Goal: Information Seeking & Learning: Learn about a topic

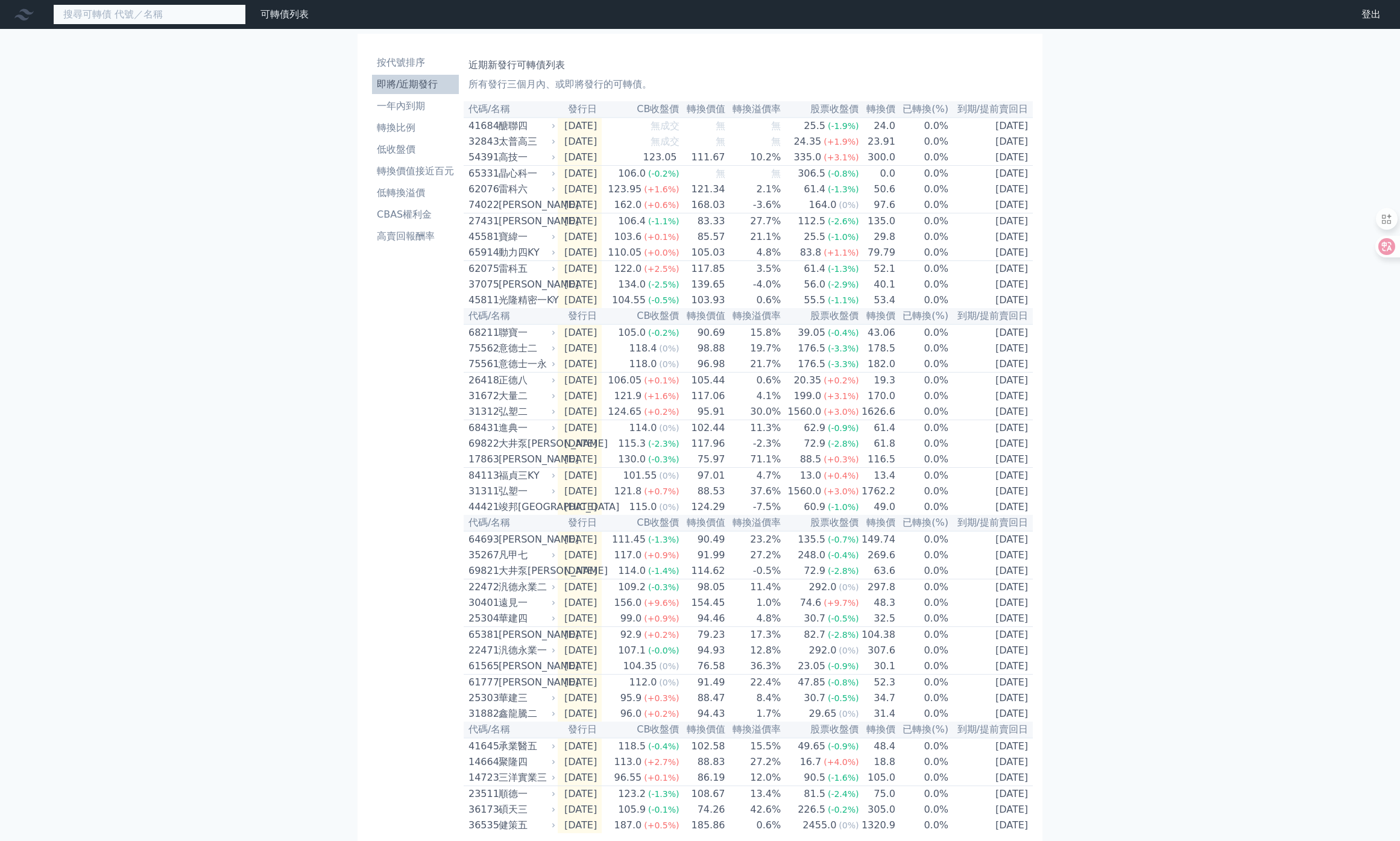
click at [195, 14] on input at bounding box center [149, 15] width 193 height 21
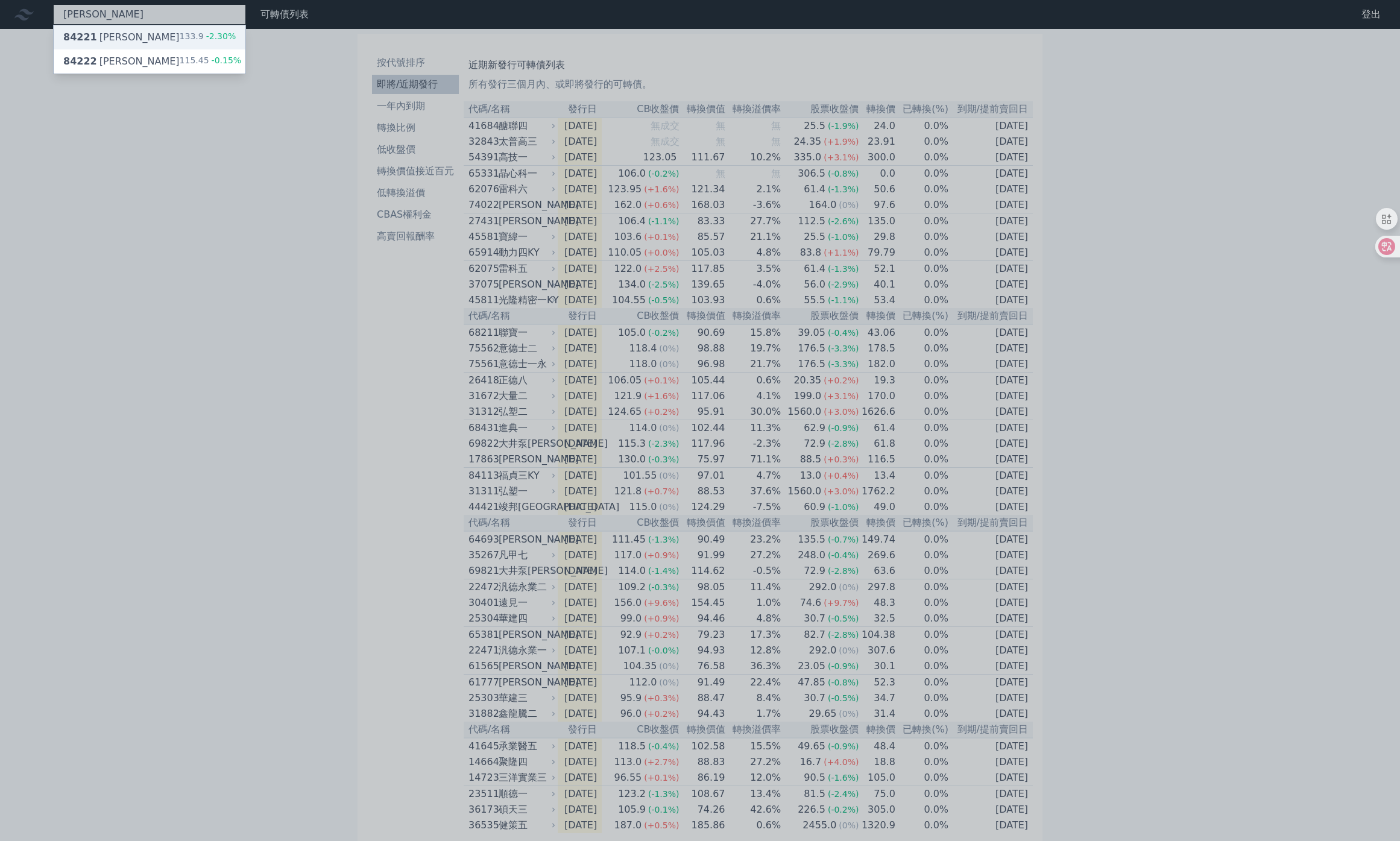
type input "[PERSON_NAME]"
click at [145, 35] on div "84221 可寧衛一 133.9 -2.30%" at bounding box center [149, 37] width 192 height 25
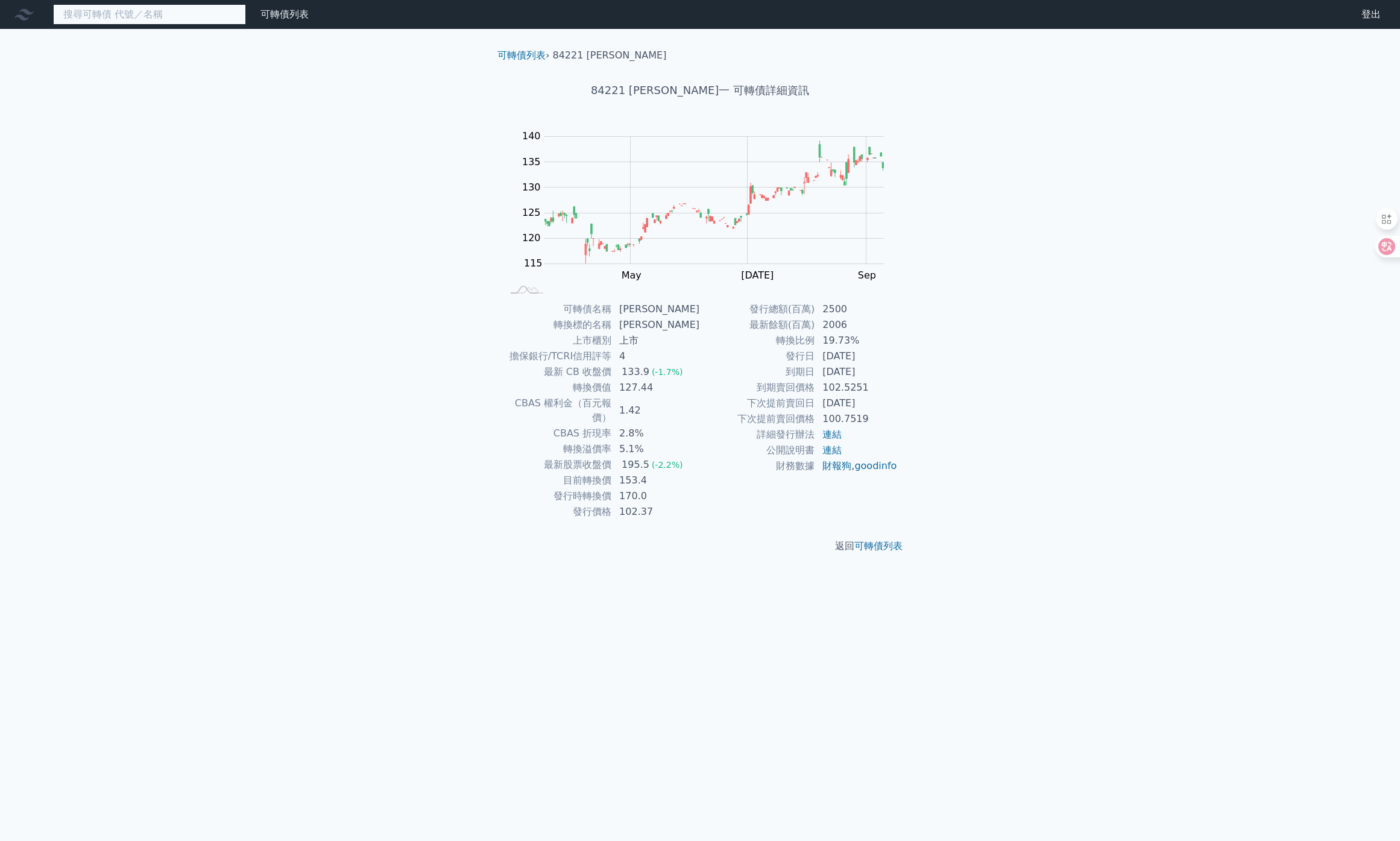
click at [193, 6] on input at bounding box center [149, 15] width 193 height 21
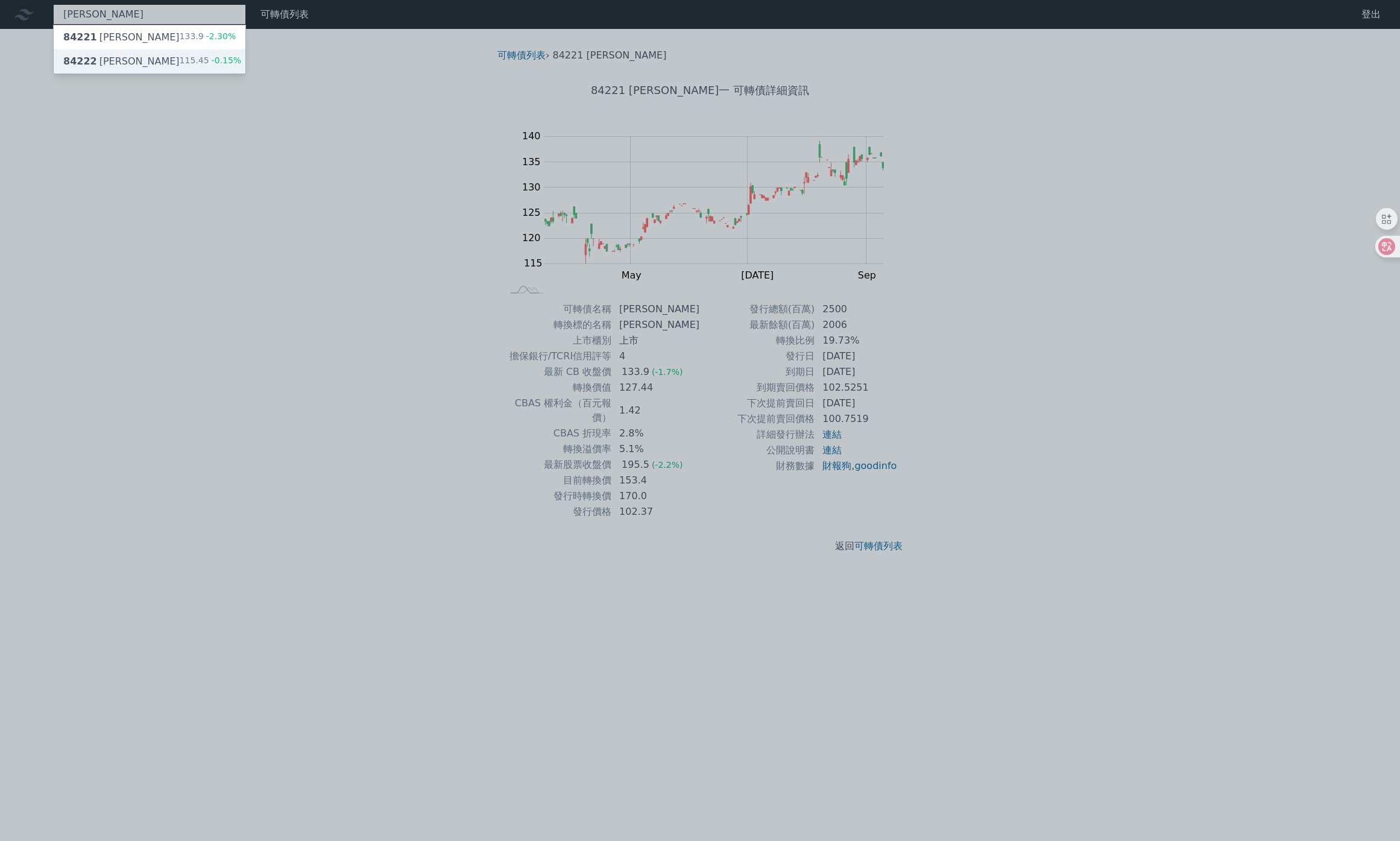
type input "[PERSON_NAME]"
click at [144, 65] on div "84222 [PERSON_NAME] 115.45 -0.15%" at bounding box center [149, 61] width 192 height 25
